Goal: Task Accomplishment & Management: Complete application form

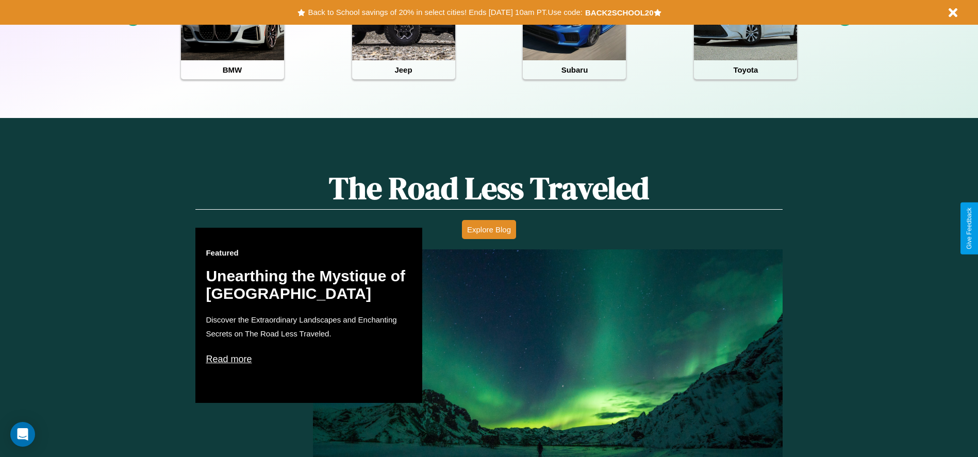
scroll to position [459, 0]
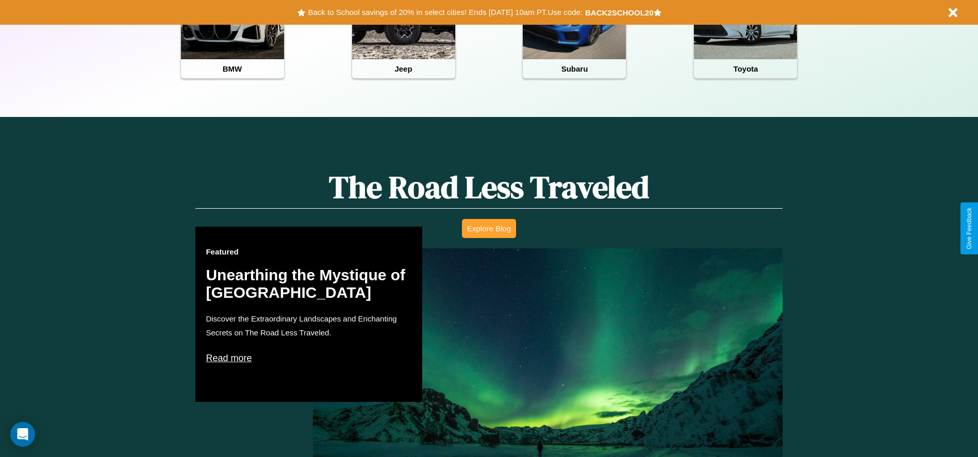
click at [489, 228] on button "Explore Blog" at bounding box center [489, 228] width 54 height 19
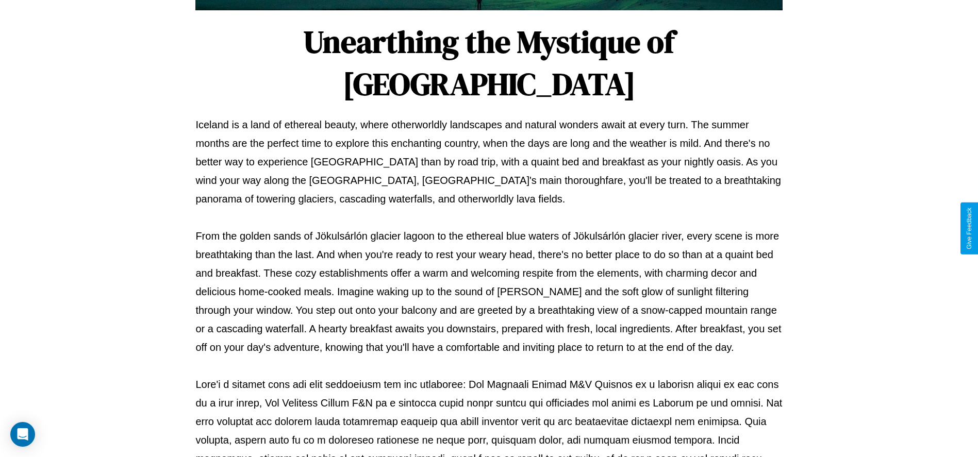
scroll to position [342, 0]
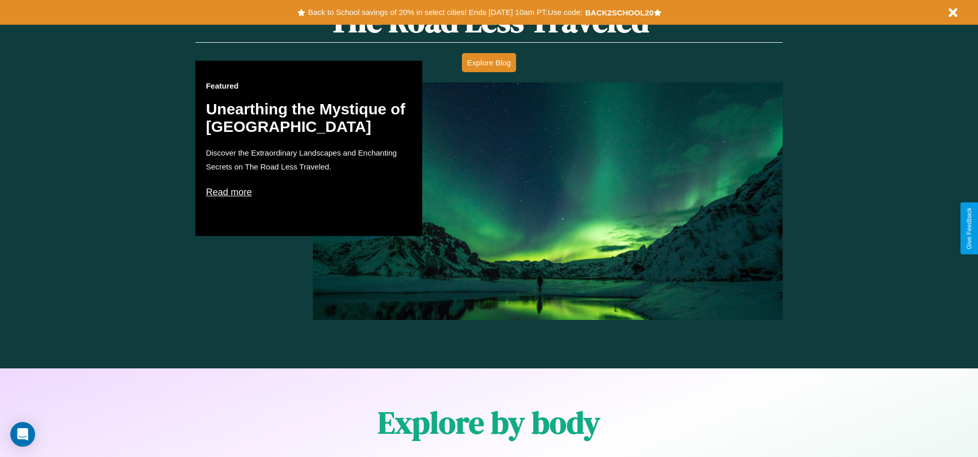
scroll to position [1479, 0]
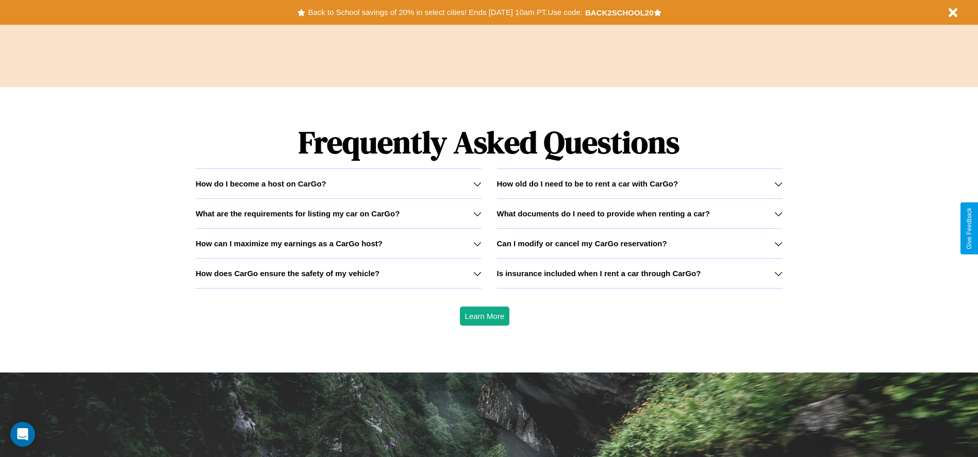
click at [778, 273] on icon at bounding box center [778, 274] width 8 height 8
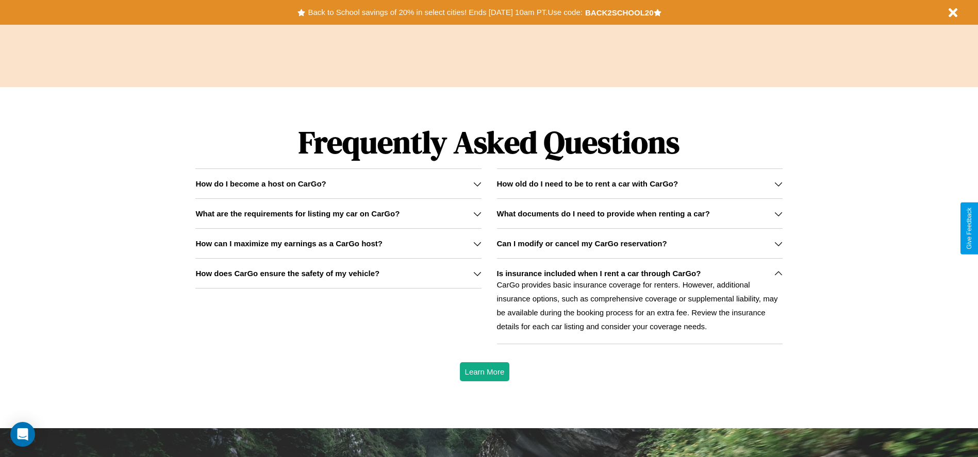
click at [338, 243] on h3 "How can I maximize my earnings as a CarGo host?" at bounding box center [288, 243] width 187 height 9
click at [639, 213] on h3 "What documents do I need to provide when renting a car?" at bounding box center [603, 213] width 213 height 9
click at [778, 243] on icon at bounding box center [778, 244] width 8 height 8
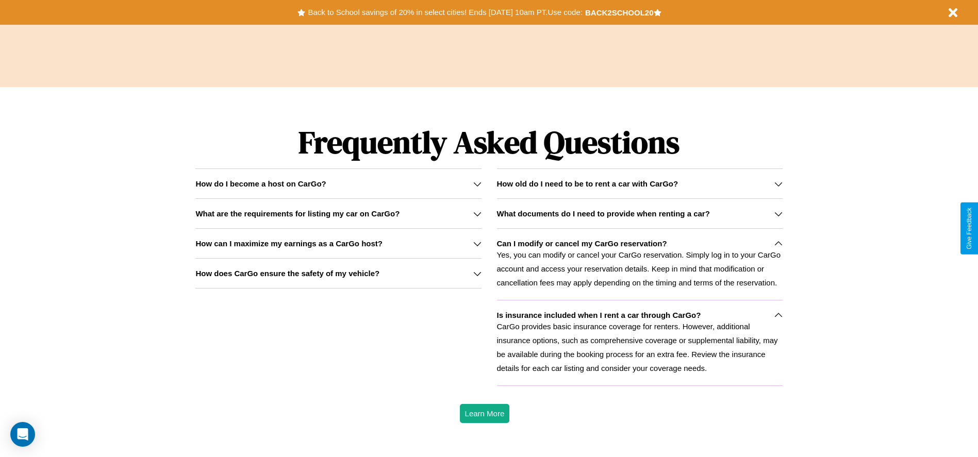
click at [639, 184] on h3 "How old do I need to be to rent a car with CarGo?" at bounding box center [587, 183] width 181 height 9
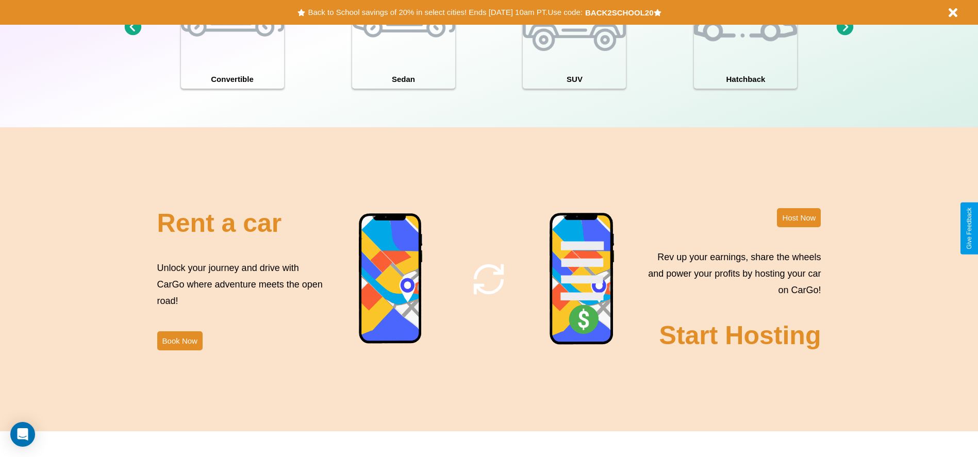
scroll to position [1124, 0]
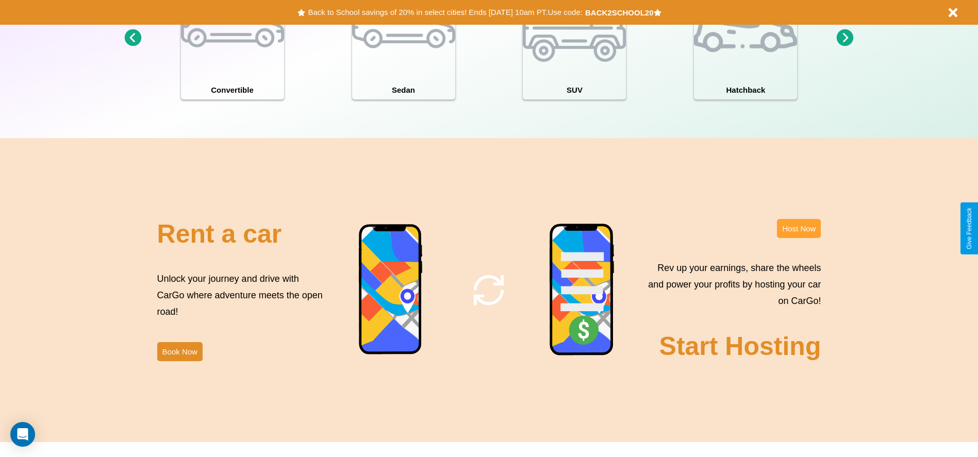
click at [799, 228] on button "Host Now" at bounding box center [799, 228] width 44 height 19
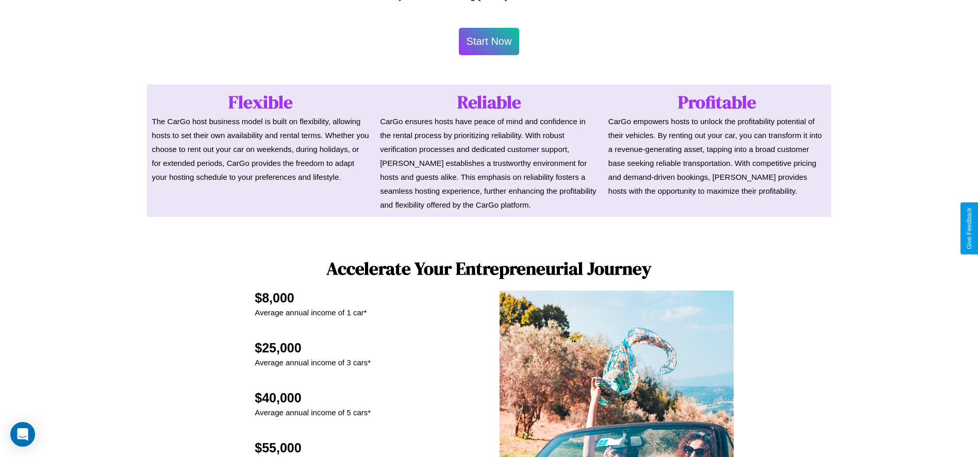
scroll to position [1107, 0]
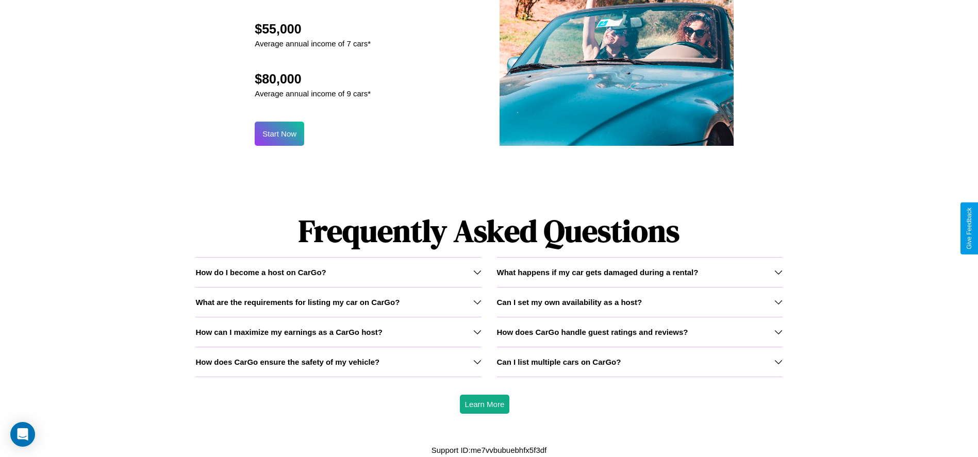
click at [778, 272] on icon at bounding box center [778, 272] width 8 height 8
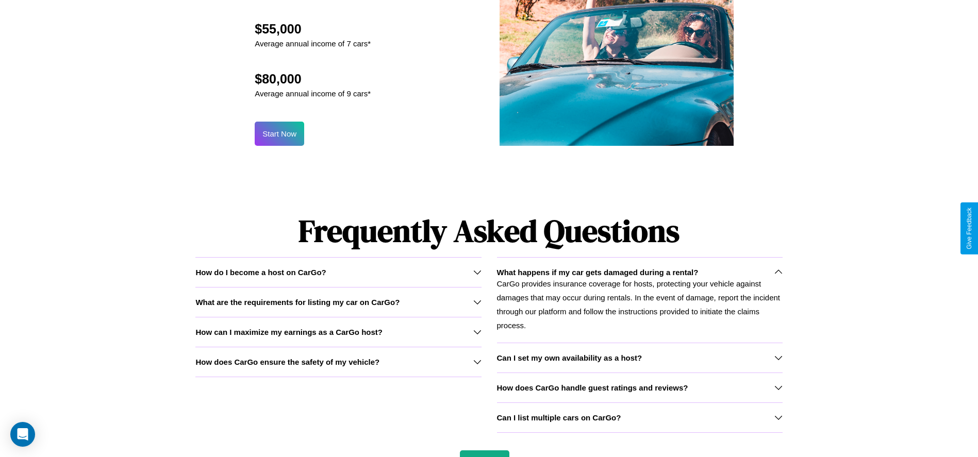
click at [477, 362] on icon at bounding box center [477, 362] width 8 height 8
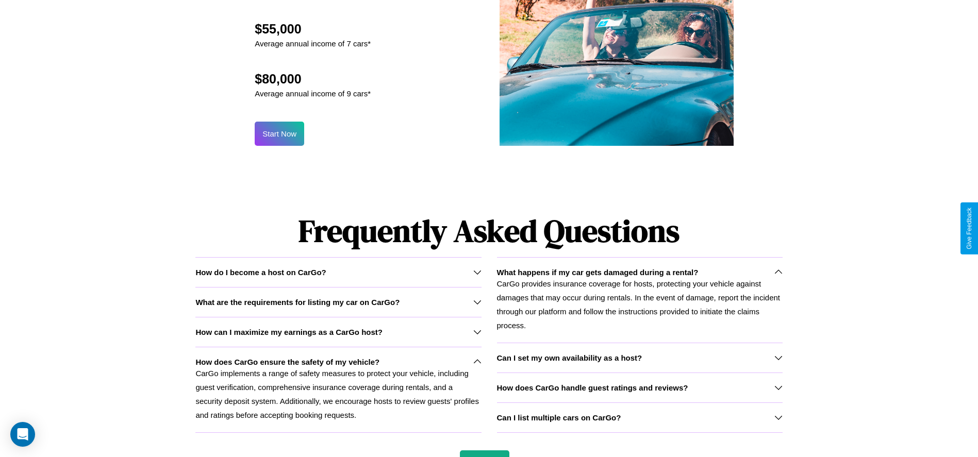
click at [639, 300] on p "CarGo provides insurance coverage for hosts, protecting your vehicle against da…" at bounding box center [640, 305] width 286 height 56
click at [477, 302] on icon at bounding box center [477, 302] width 8 height 8
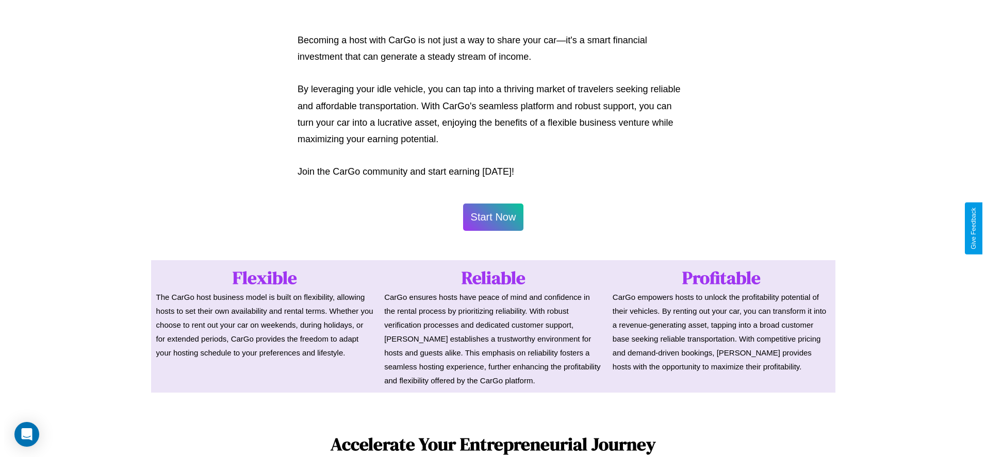
scroll to position [501, 0]
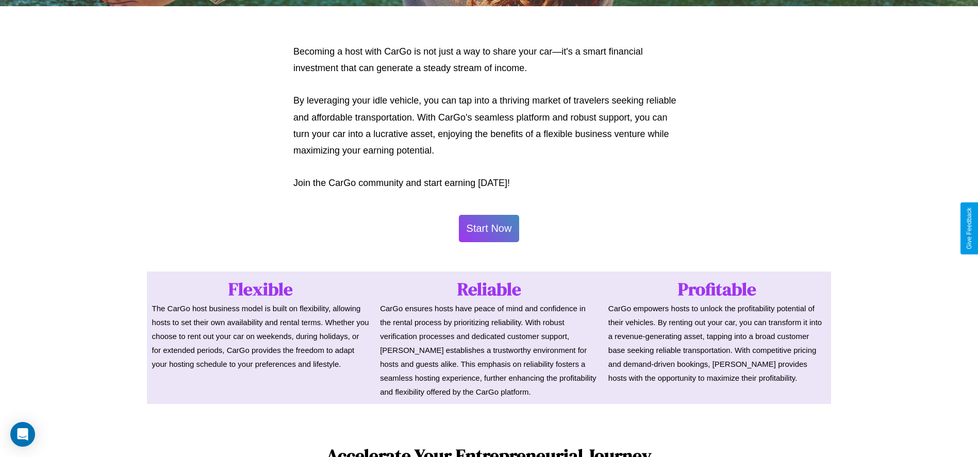
click at [489, 228] on button "Start Now" at bounding box center [489, 228] width 61 height 27
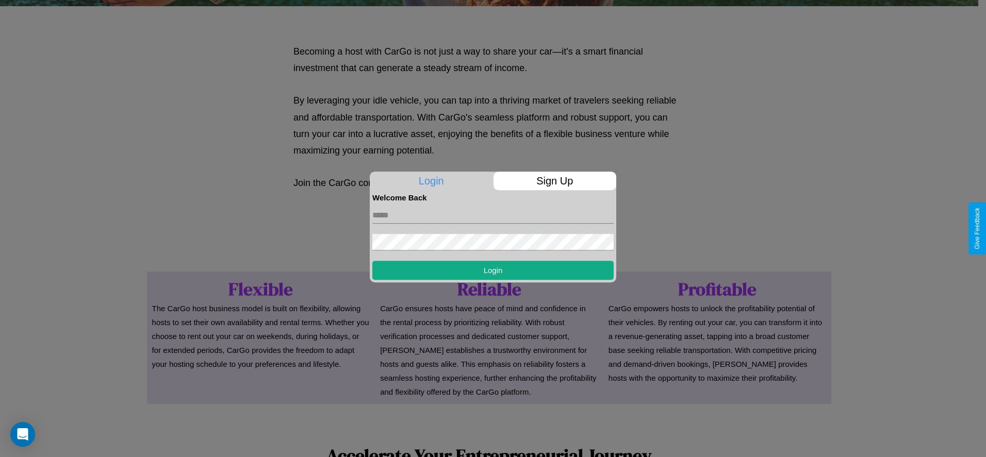
click at [554, 181] on p "Sign Up" at bounding box center [554, 181] width 123 height 19
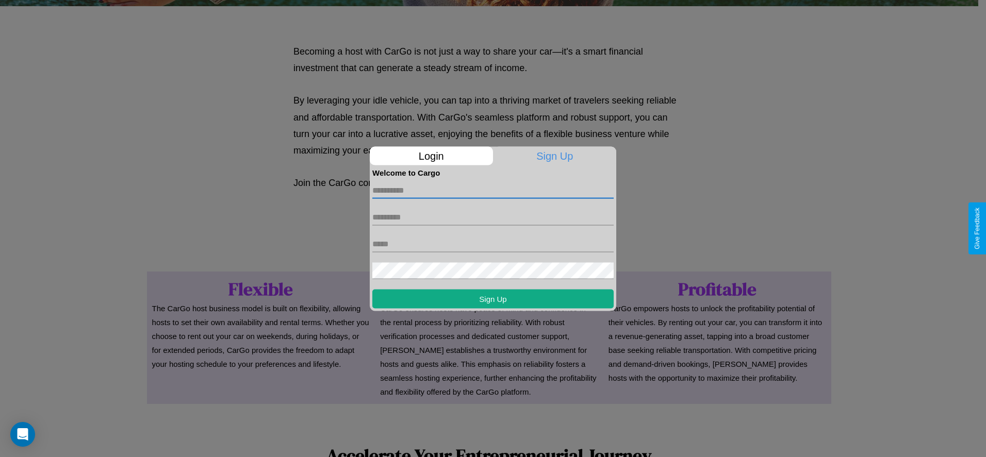
click at [493, 190] on input "text" at bounding box center [492, 190] width 241 height 16
type input "******"
click at [493, 217] on input "text" at bounding box center [492, 217] width 241 height 16
type input "******"
click at [493, 244] on input "text" at bounding box center [492, 244] width 241 height 16
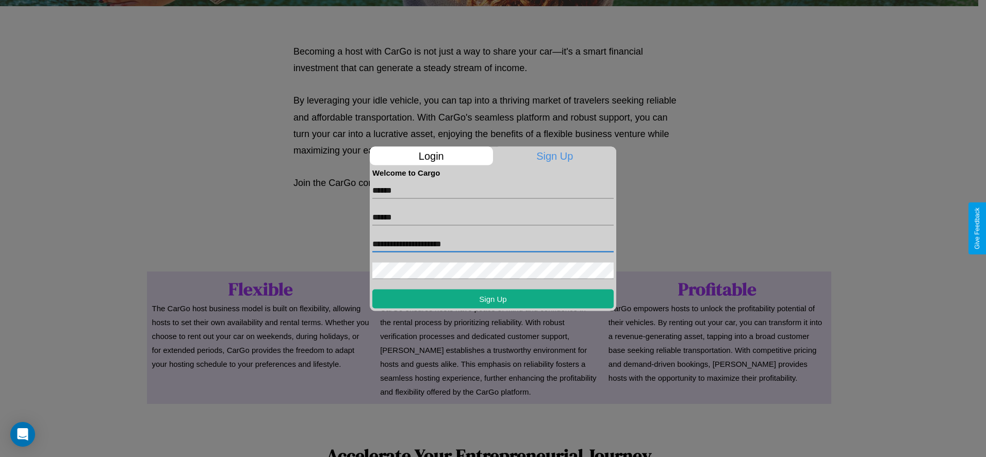
type input "**********"
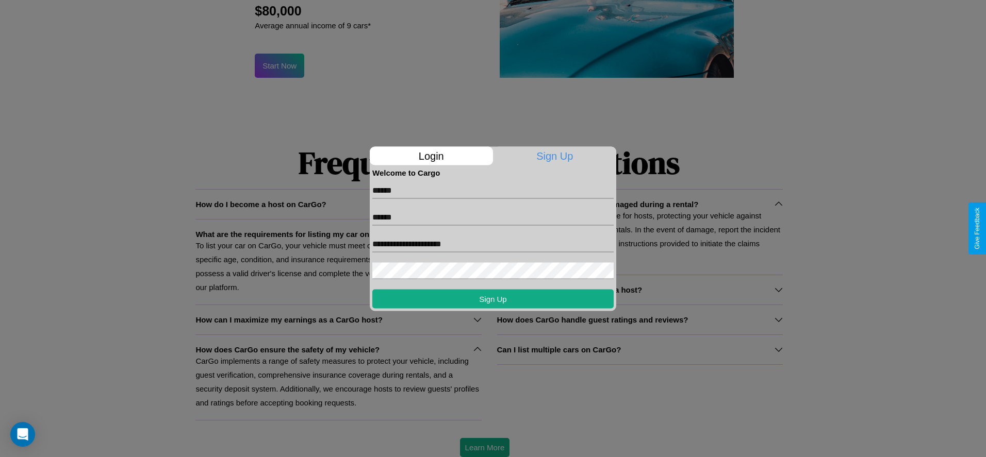
click at [484, 448] on div at bounding box center [493, 228] width 986 height 457
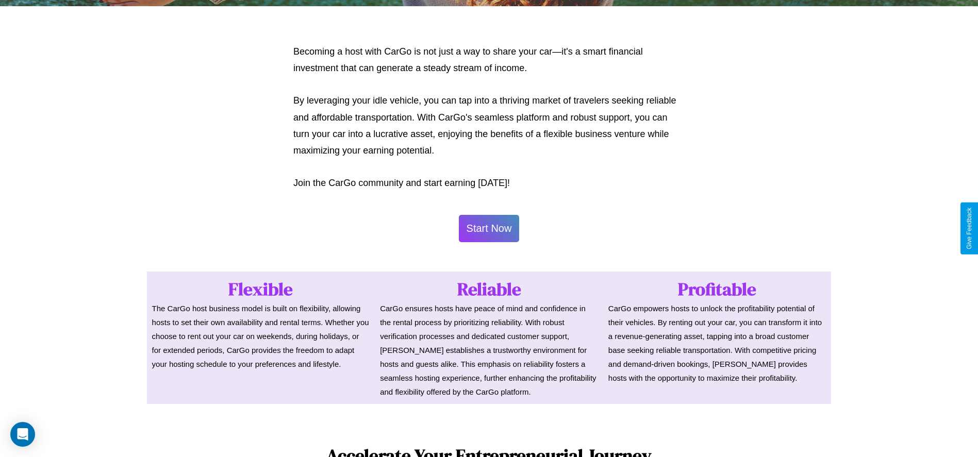
click at [489, 228] on button "Start Now" at bounding box center [489, 228] width 61 height 27
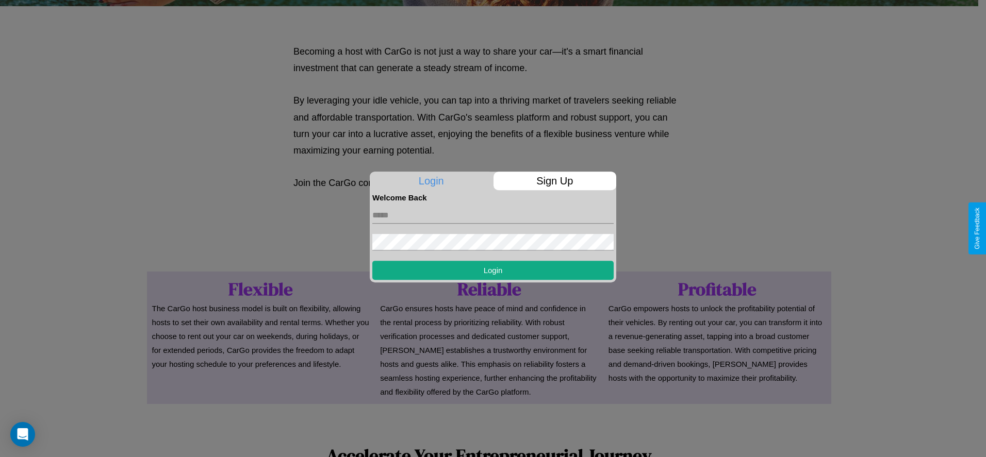
scroll to position [0, 0]
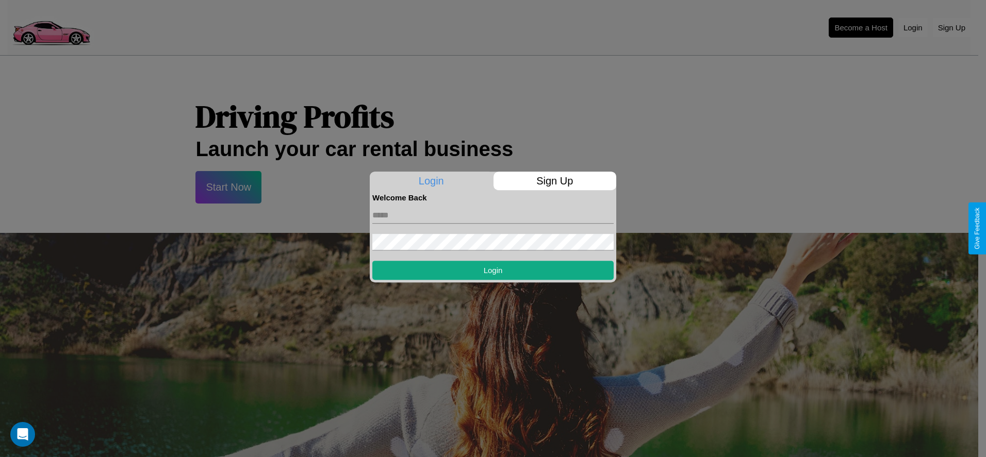
click at [861, 27] on div at bounding box center [493, 228] width 986 height 457
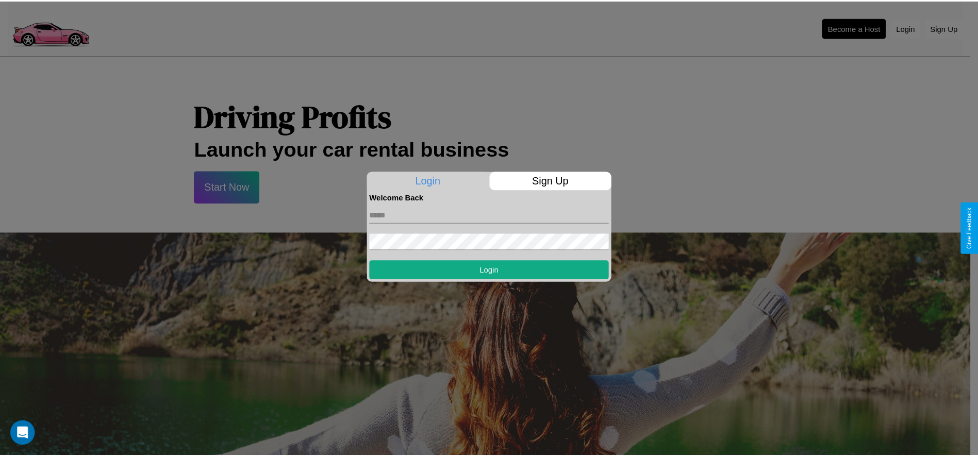
scroll to position [501, 0]
